Goal: Task Accomplishment & Management: Complete application form

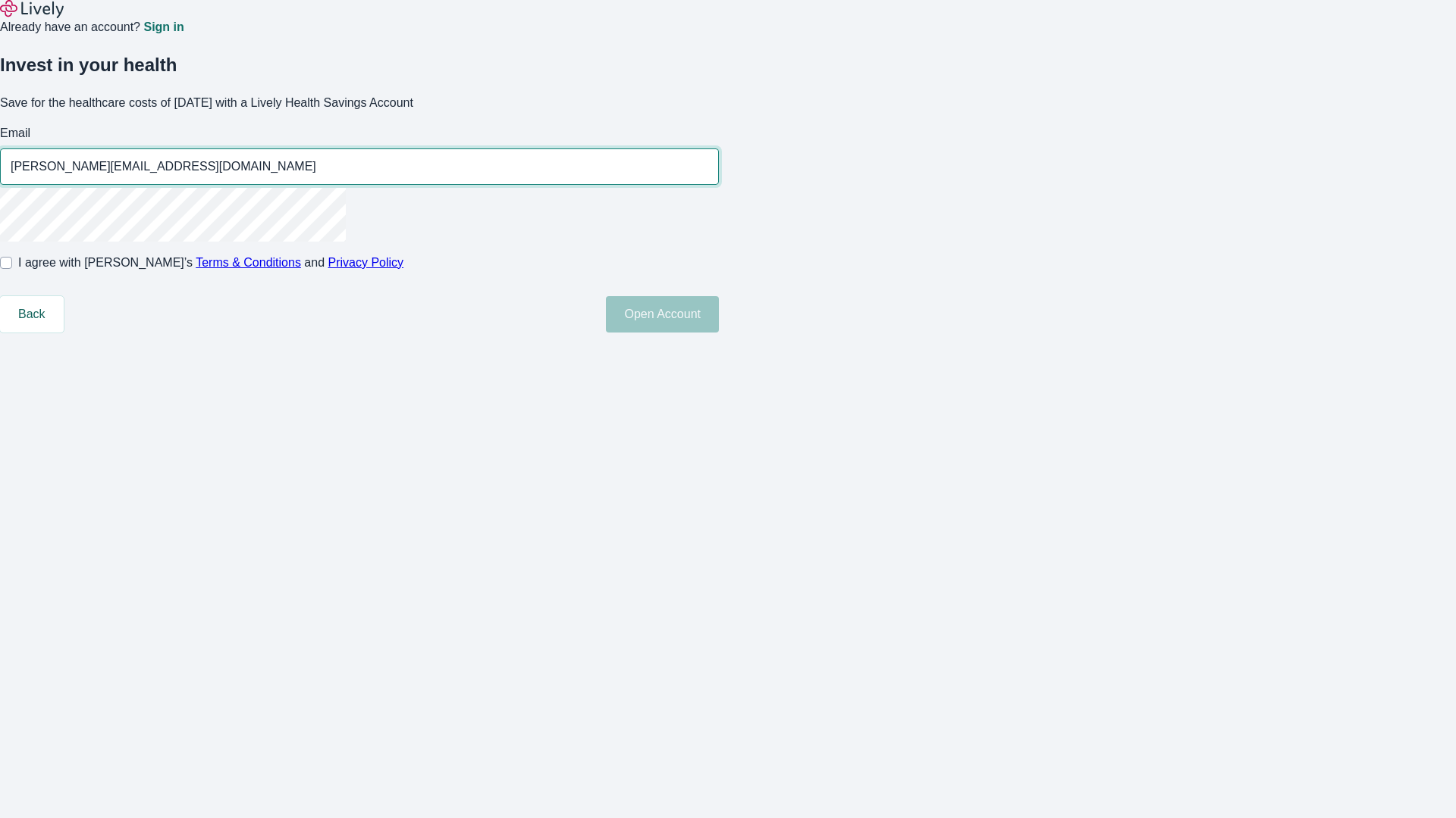
type input "[PERSON_NAME][EMAIL_ADDRESS][DOMAIN_NAME]"
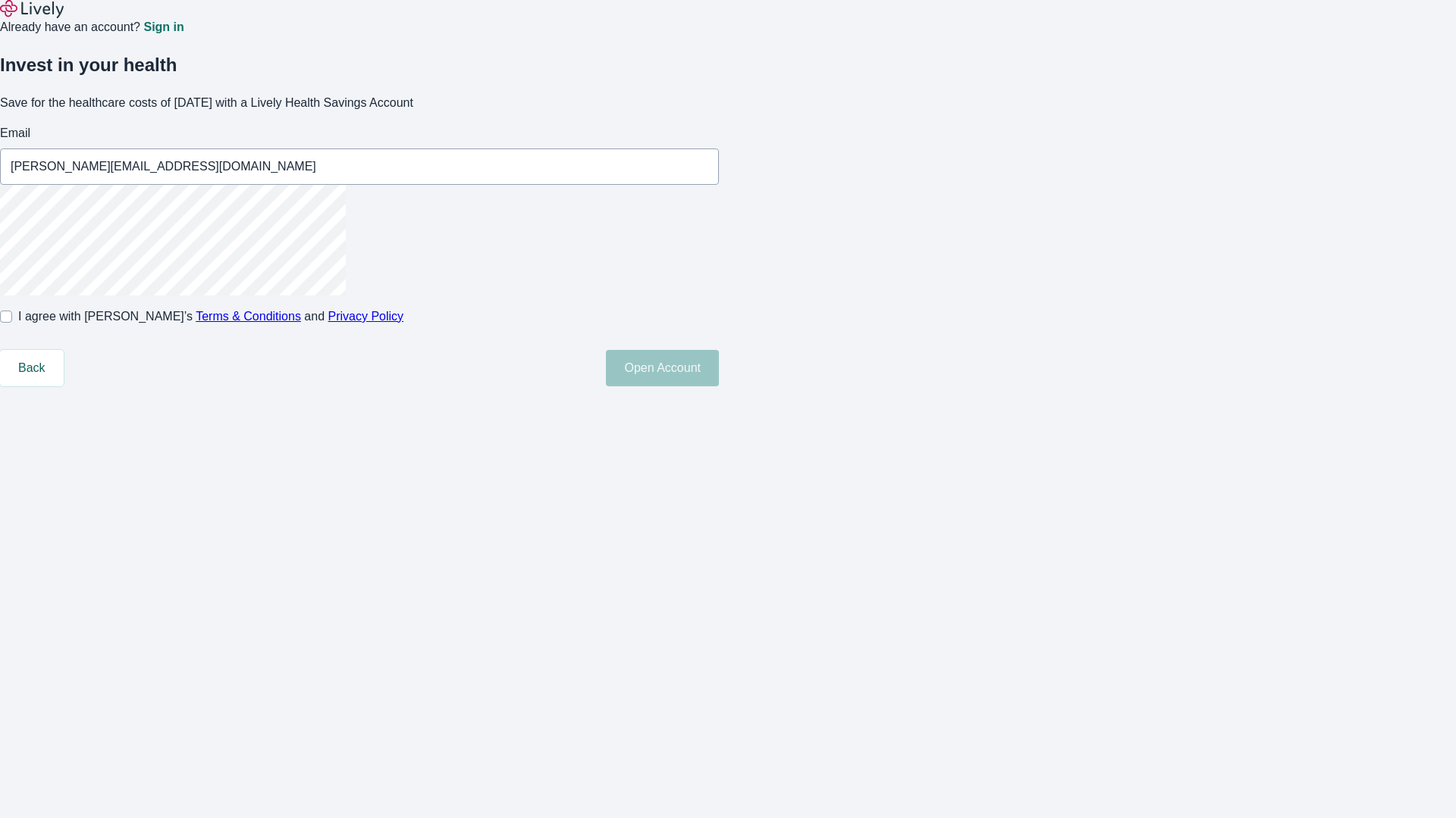
click at [12, 323] on input "I agree with Lively’s Terms & Conditions and Privacy Policy" at bounding box center [6, 317] width 12 height 12
checkbox input "true"
click at [719, 386] on button "Open Account" at bounding box center [662, 368] width 113 height 36
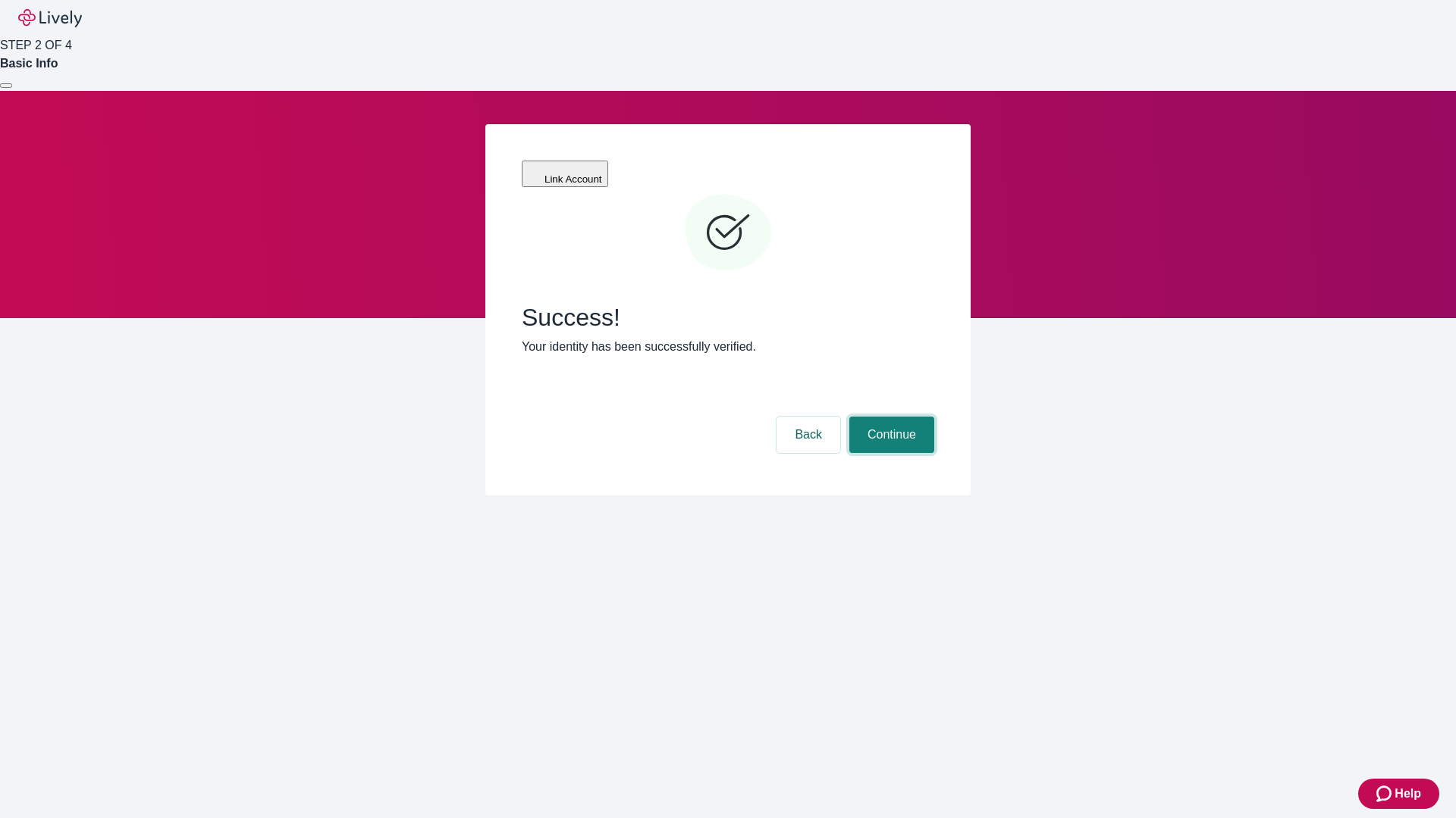
click at [890, 417] on button "Continue" at bounding box center [891, 435] width 85 height 36
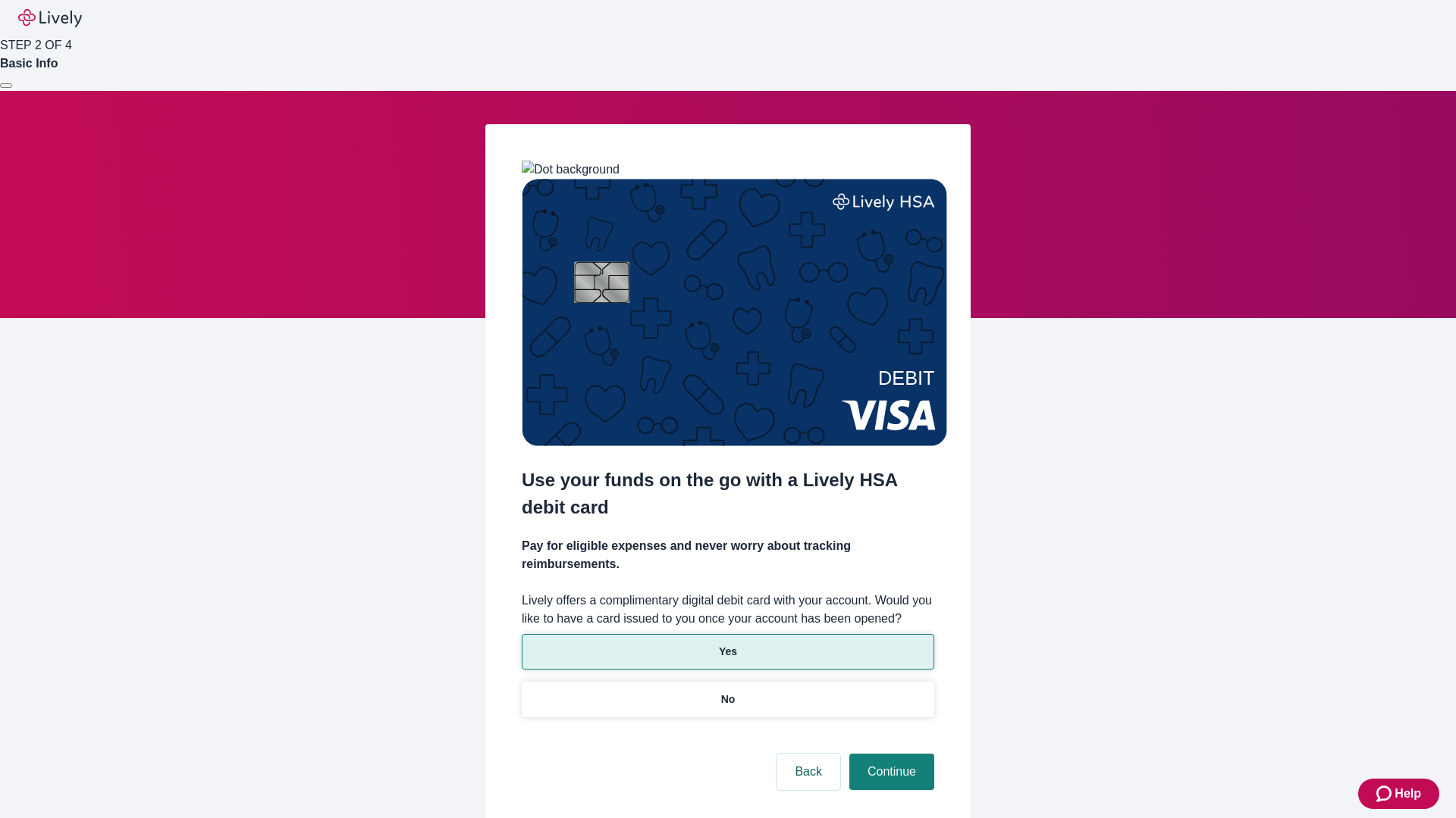
click at [727, 644] on p "Yes" at bounding box center [728, 651] width 18 height 16
click at [890, 754] on button "Continue" at bounding box center [891, 772] width 85 height 36
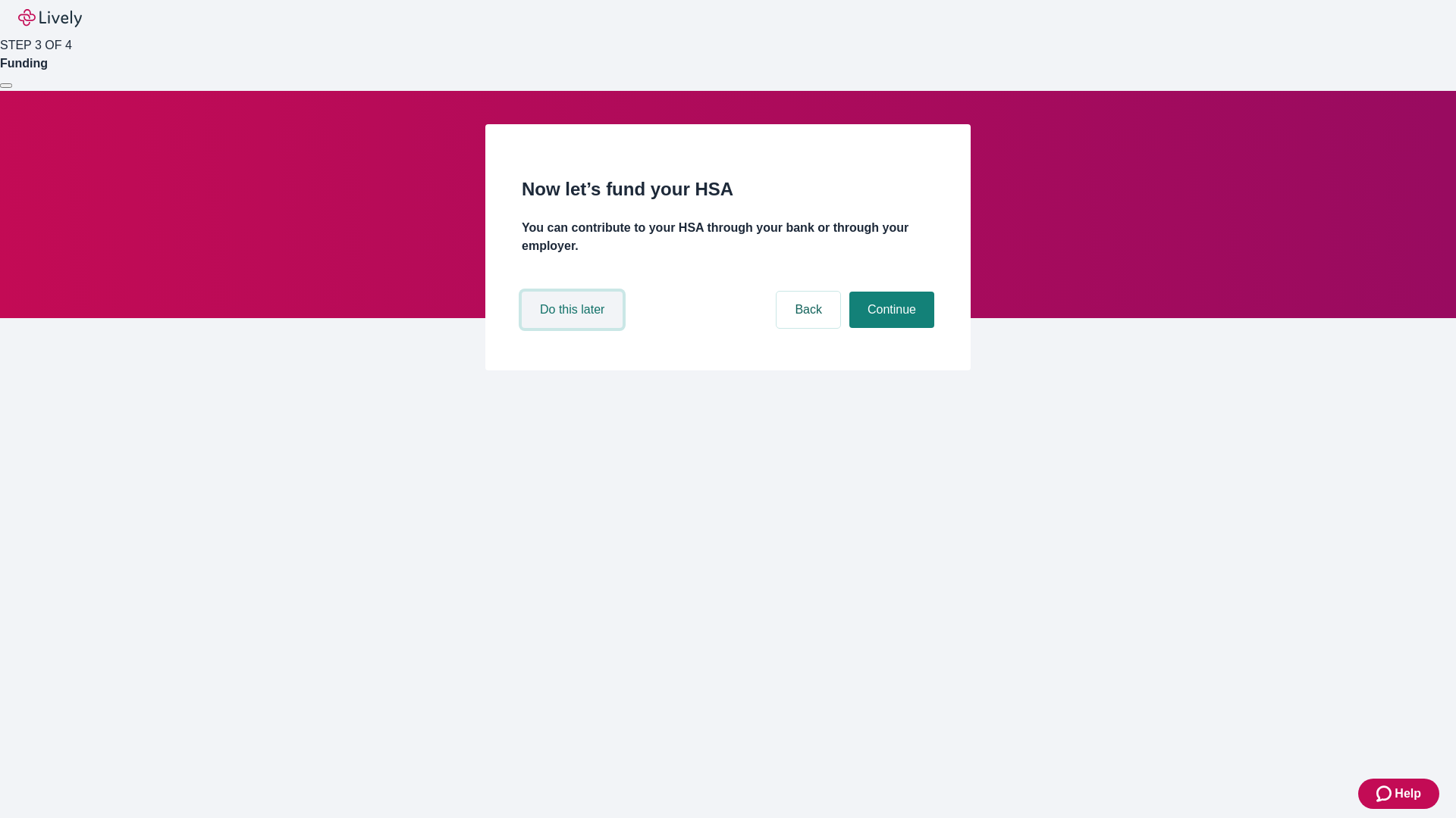
click at [574, 328] on button "Do this later" at bounding box center [572, 310] width 101 height 36
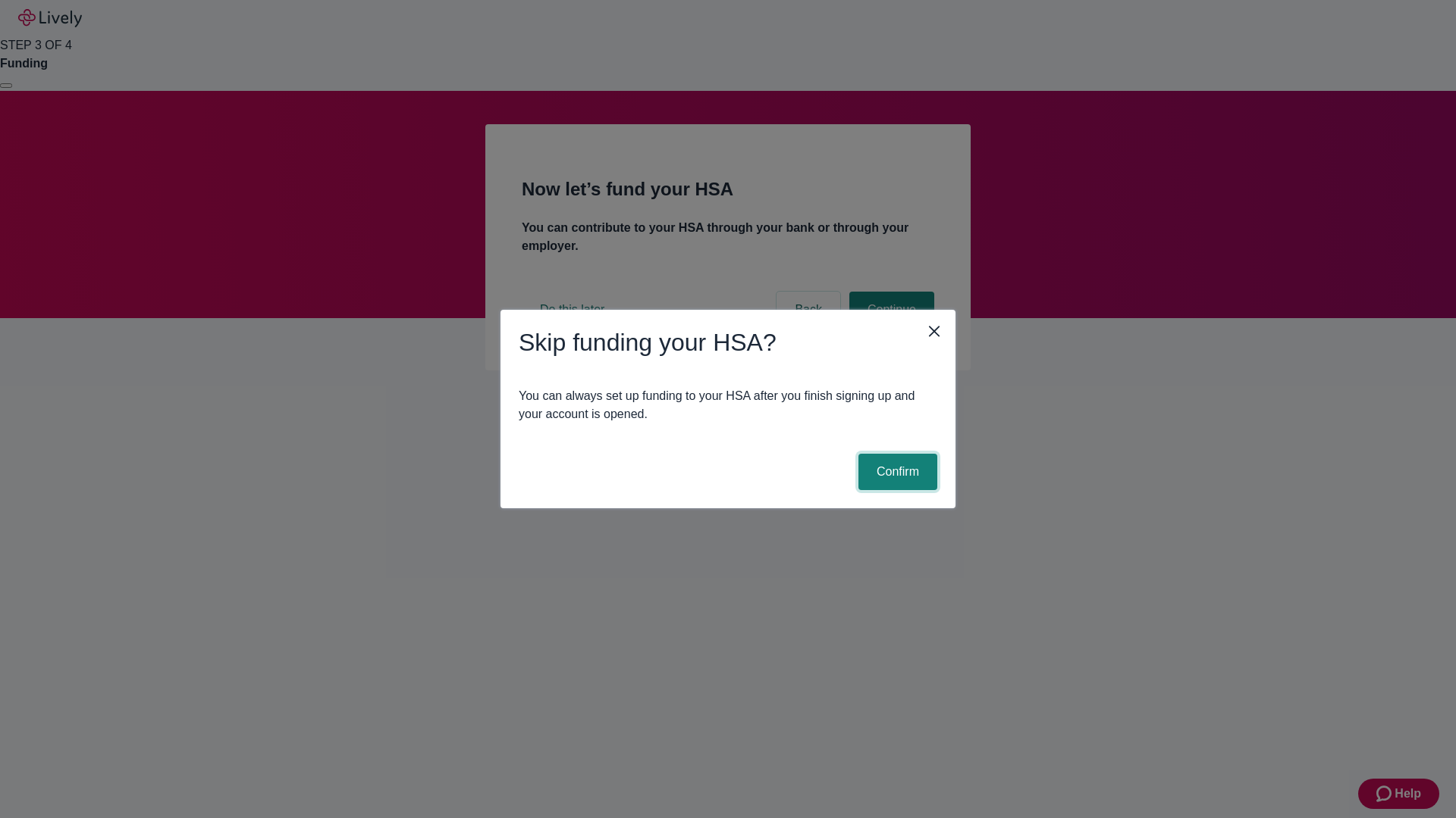
click at [895, 472] on button "Confirm" at bounding box center [897, 472] width 79 height 36
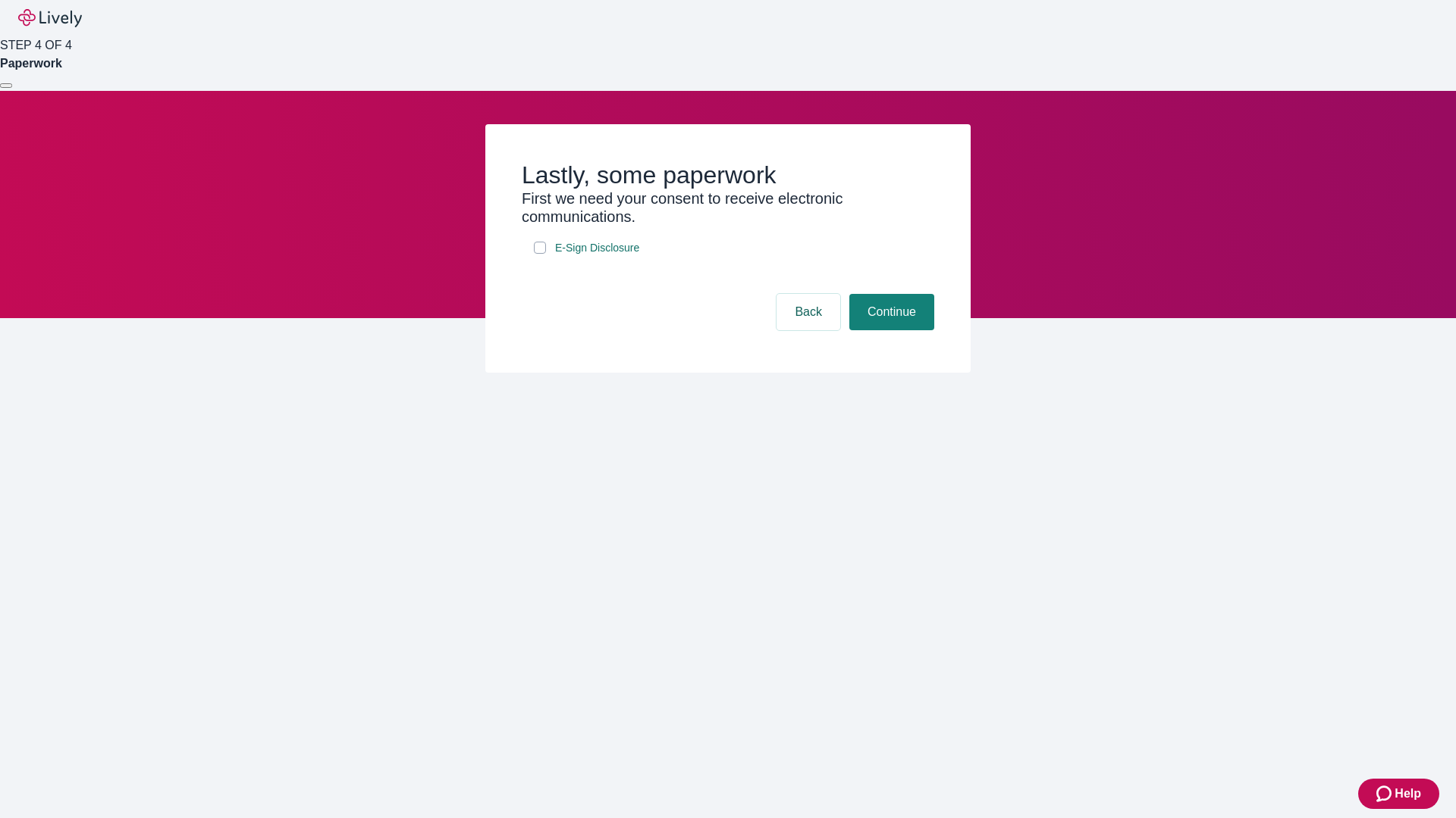
click at [540, 254] on input "E-Sign Disclosure" at bounding box center [540, 248] width 12 height 12
checkbox input "true"
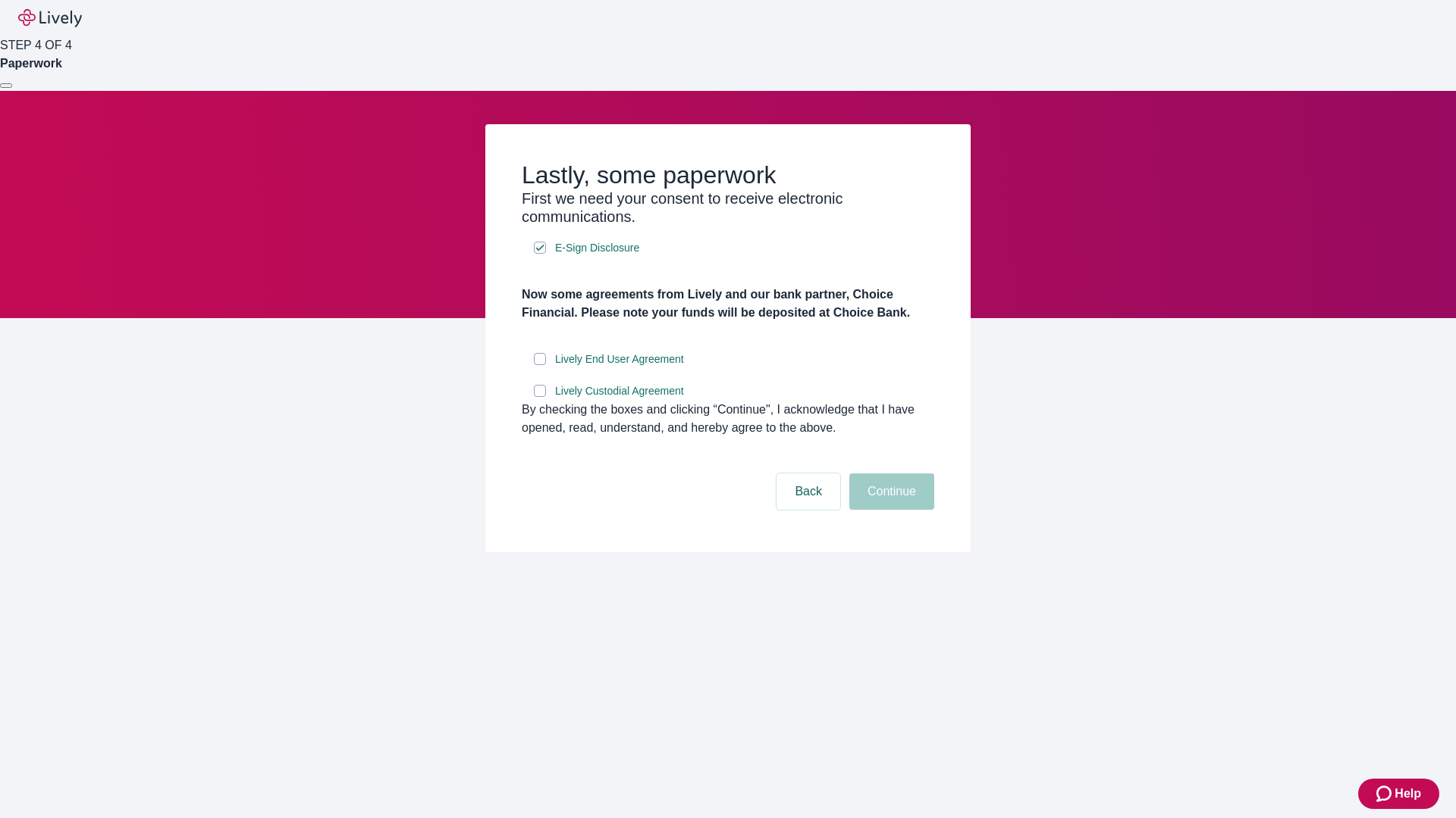
click at [540, 365] on input "Lively End User Agreement" at bounding box center [540, 359] width 12 height 12
checkbox input "true"
click at [540, 397] on input "Lively Custodial Agreement" at bounding box center [540, 390] width 12 height 12
checkbox input "true"
click at [890, 510] on button "Continue" at bounding box center [891, 491] width 85 height 36
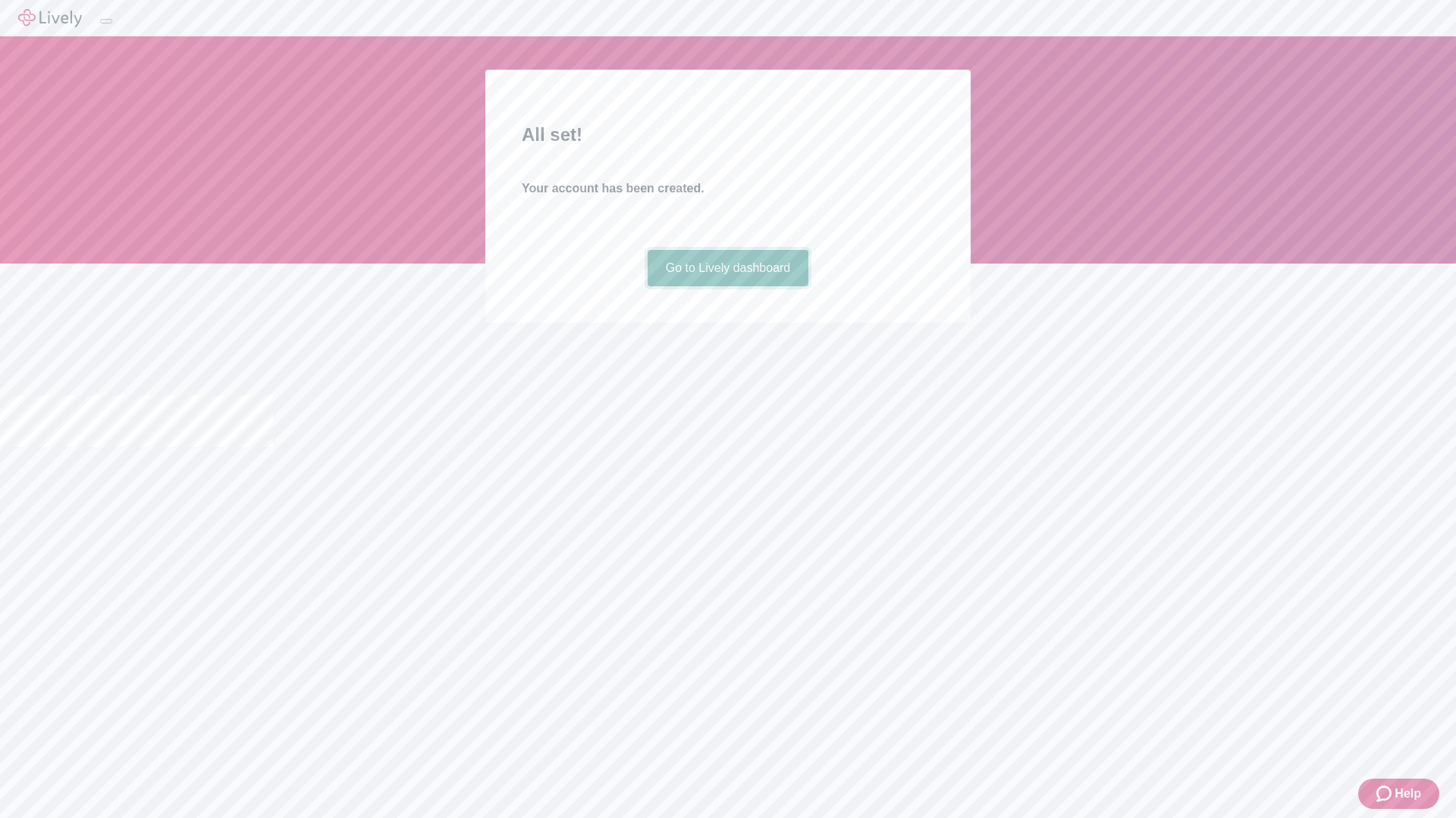
click at [727, 287] on link "Go to Lively dashboard" at bounding box center [728, 269] width 162 height 36
